Goal: Transaction & Acquisition: Purchase product/service

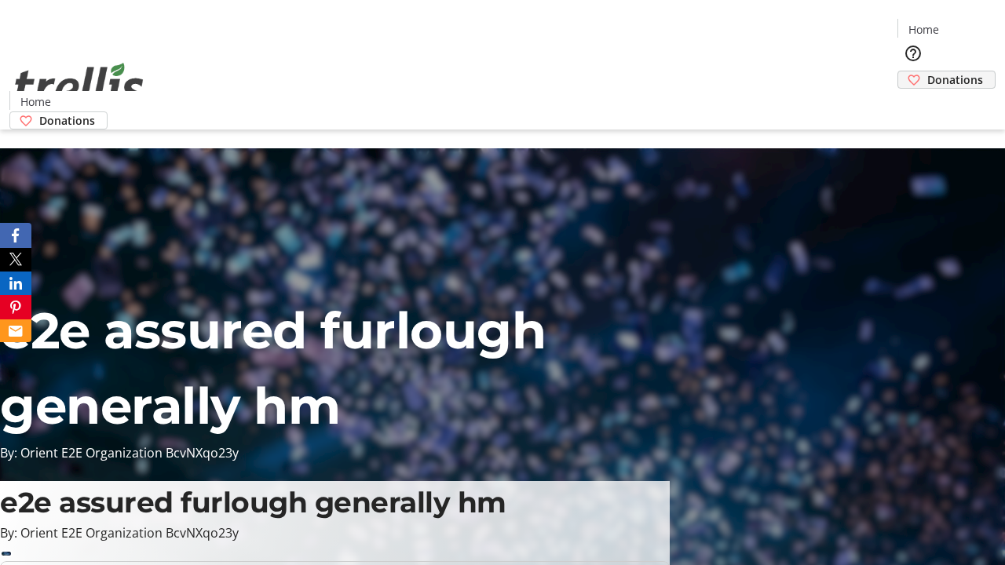
click at [927, 71] on span "Donations" at bounding box center [955, 79] width 56 height 16
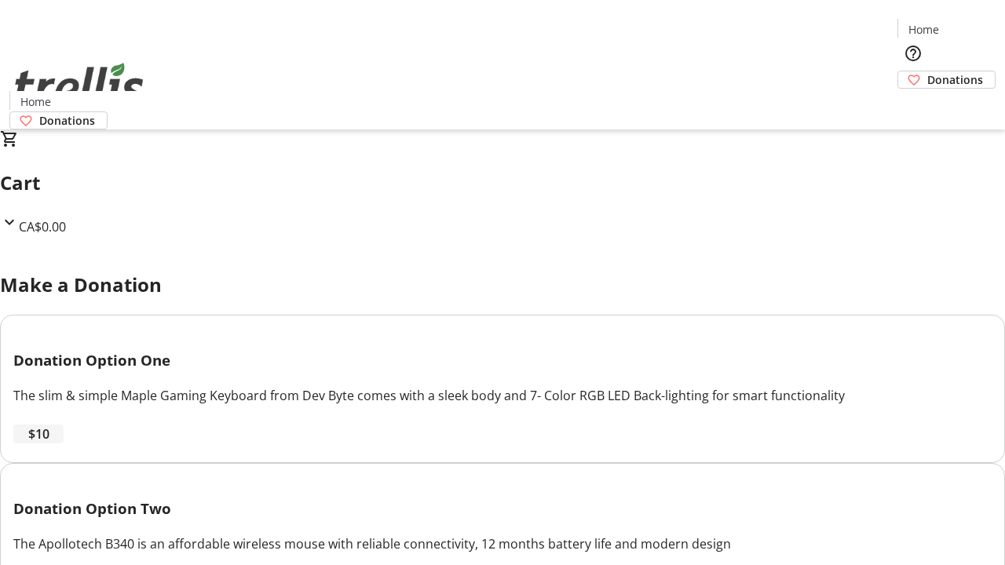
click at [49, 444] on span "$10" at bounding box center [38, 434] width 21 height 19
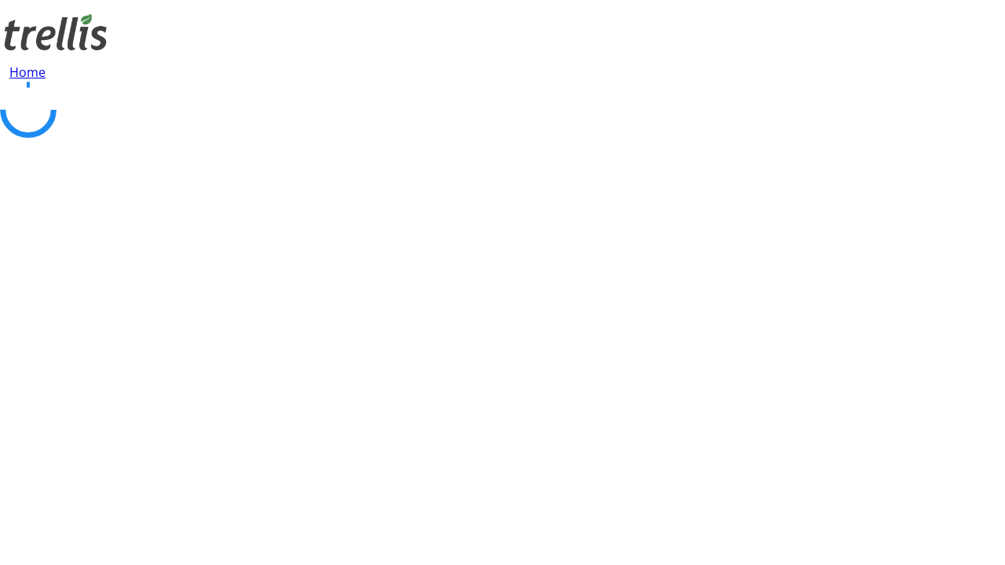
select select "CA"
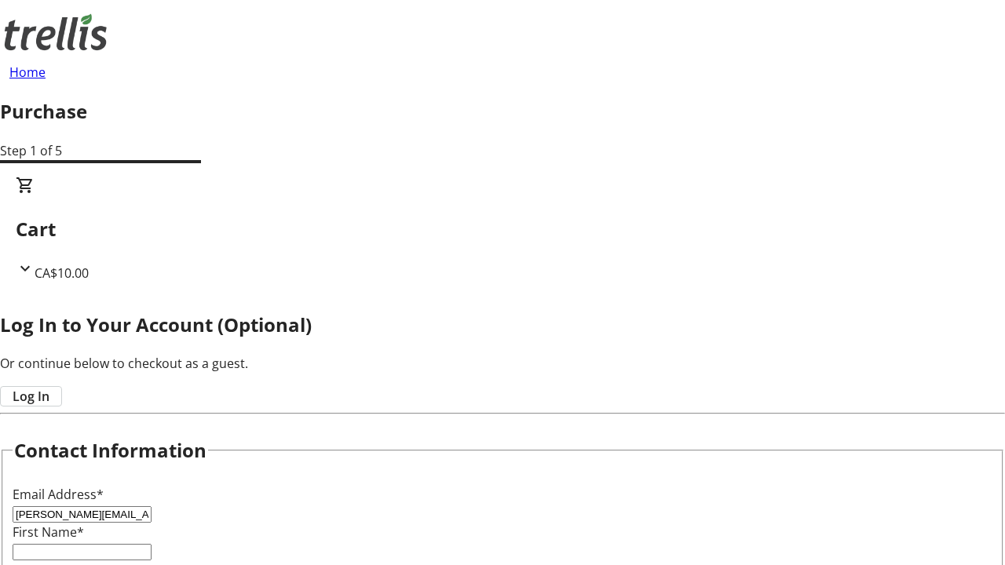
type input "[PERSON_NAME][EMAIL_ADDRESS][DOMAIN_NAME]"
type input "[PERSON_NAME]"
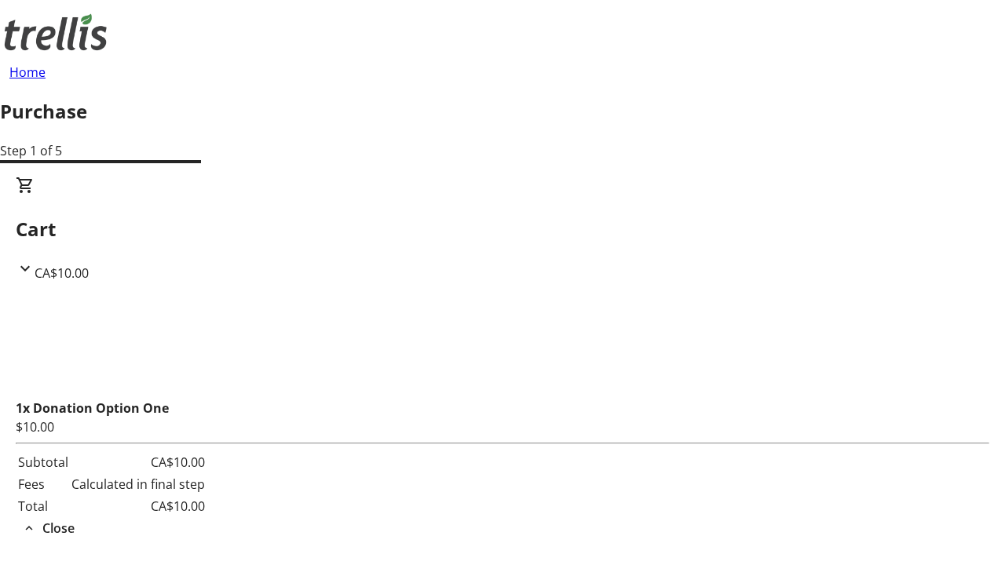
type input "[STREET_ADDRESS][PERSON_NAME]"
type input "Kelowna"
select select "BC"
type input "Kelowna"
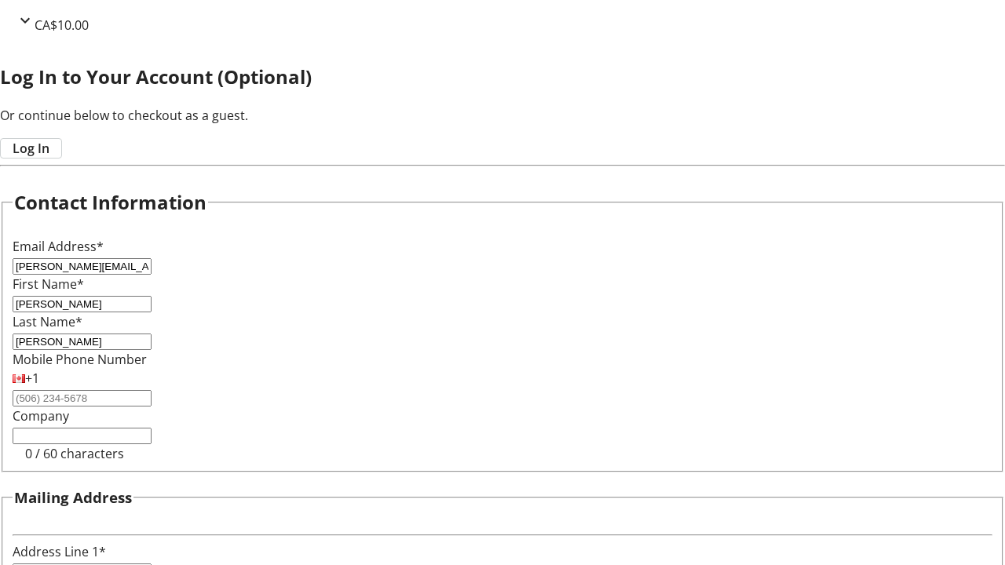
type input "V1Y 0C2"
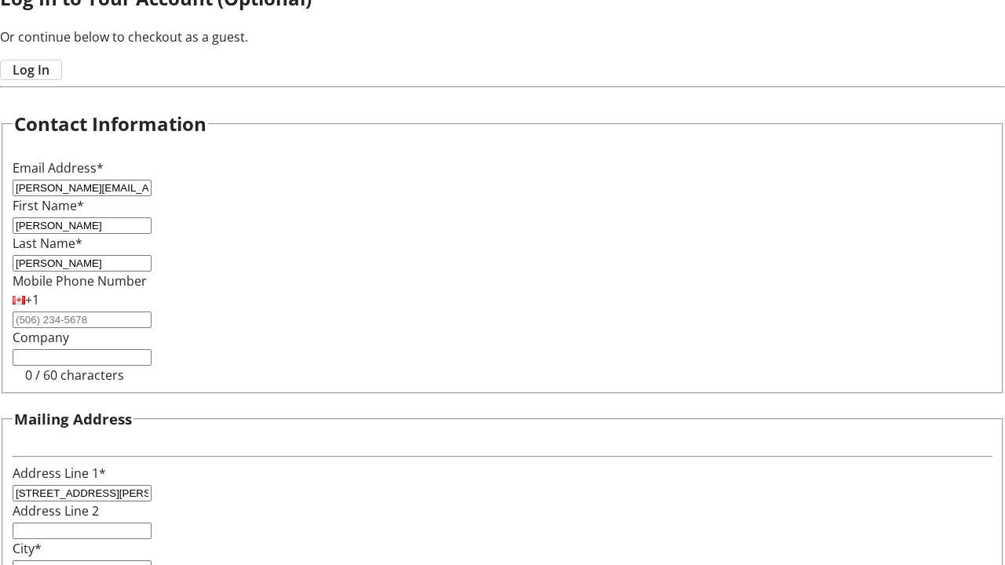
scroll to position [422, 0]
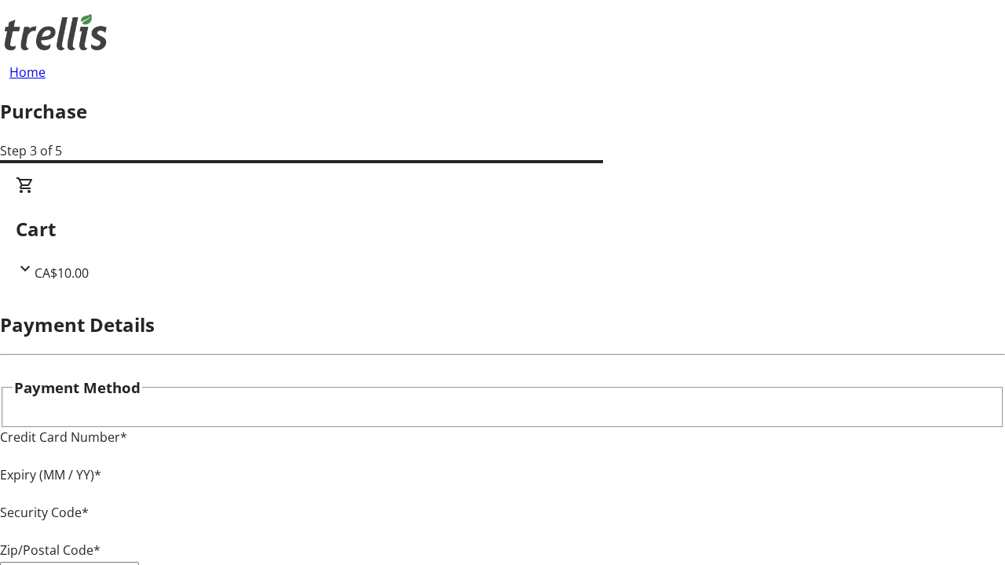
type input "V1Y 0C2"
